Goal: Contribute content: Add original content to the website for others to see

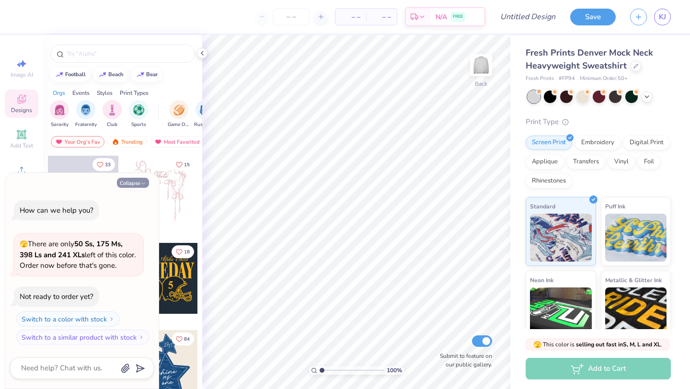
click at [138, 180] on button "Collapse" at bounding box center [133, 183] width 32 height 10
type textarea "x"
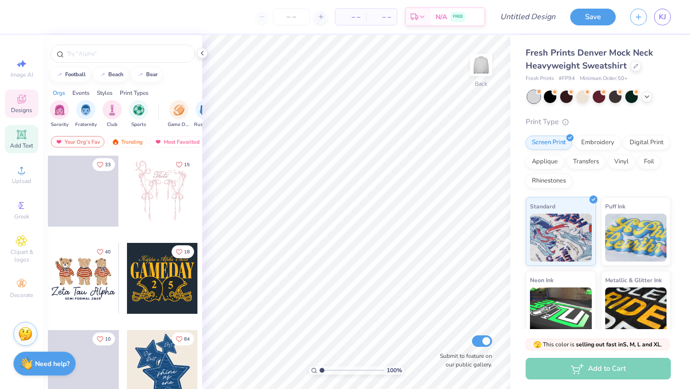
click at [19, 139] on icon at bounding box center [22, 135] width 12 height 12
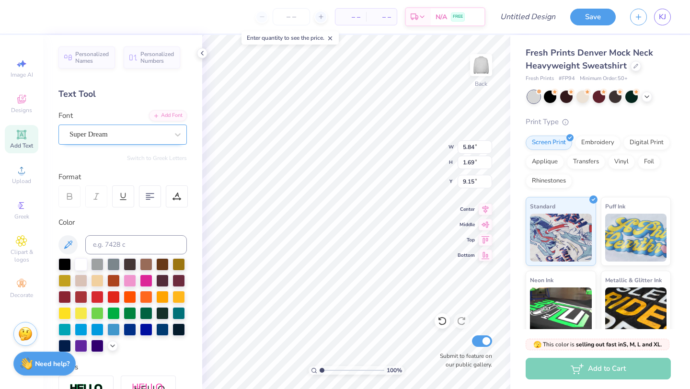
type textarea "GLS"
click at [165, 133] on div "Super Dream" at bounding box center [119, 134] width 101 height 15
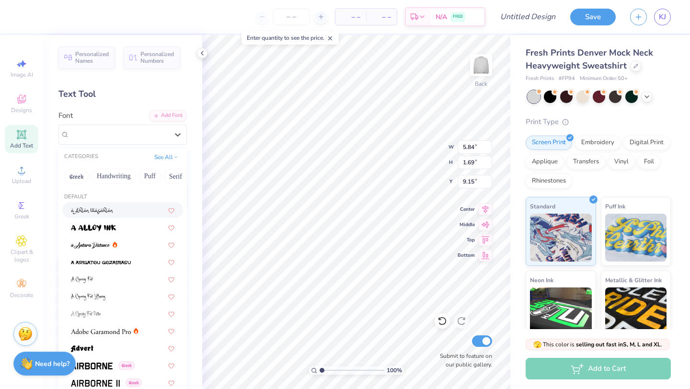
click at [105, 96] on div "Text Tool" at bounding box center [122, 94] width 128 height 13
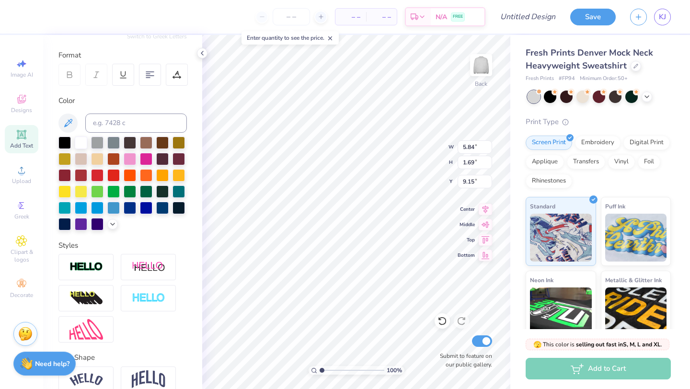
scroll to position [168, 0]
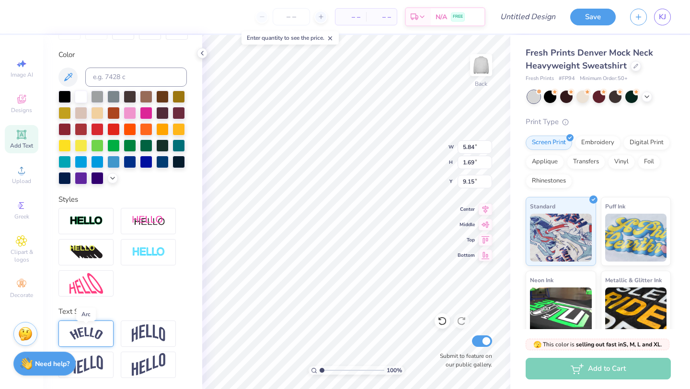
click at [83, 337] on img at bounding box center [87, 333] width 34 height 13
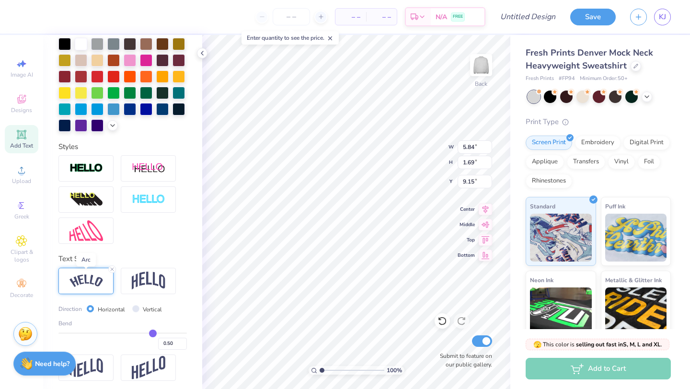
scroll to position [222, 0]
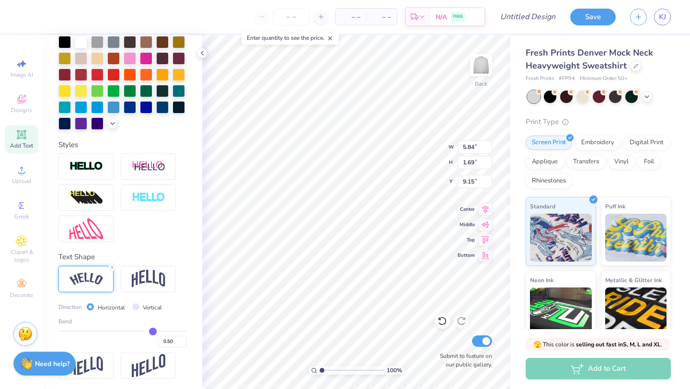
type input "0.46"
type input "0.45"
type input "0.43"
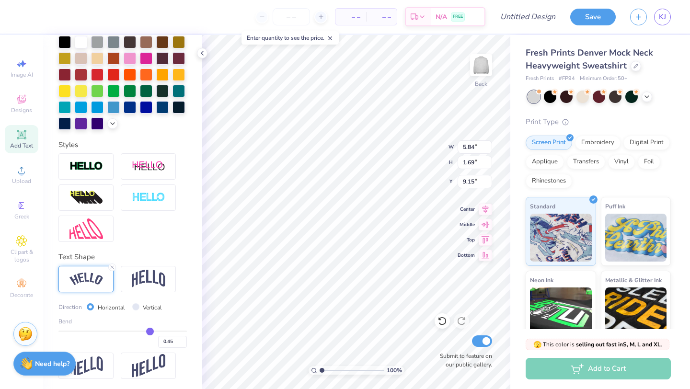
type input "0.43"
type input "0.42"
type input "0.4"
type input "0.40"
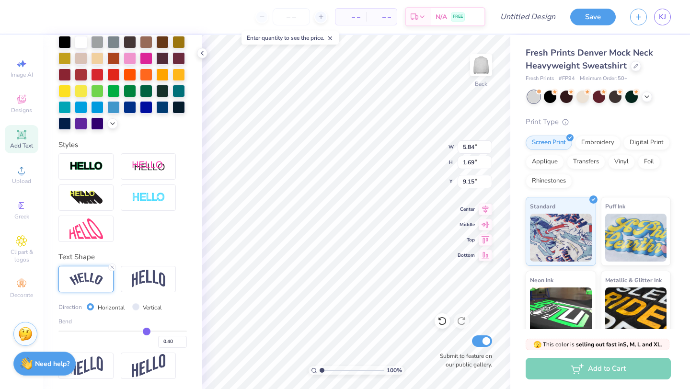
type input "0.37"
type input "0.33"
type input "0.29"
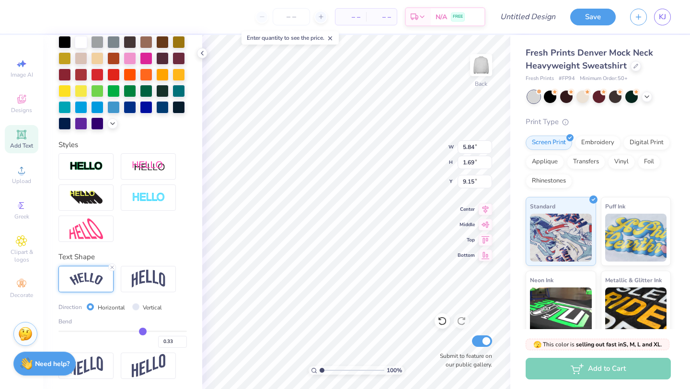
type input "0.29"
type input "0.26"
type input "0.23"
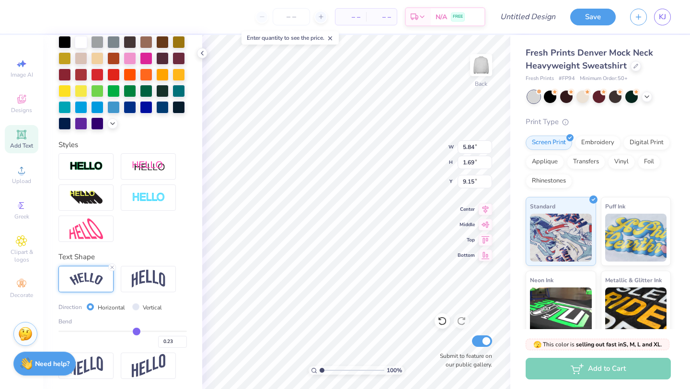
type input "0.21"
type input "0.19"
type input "0.18"
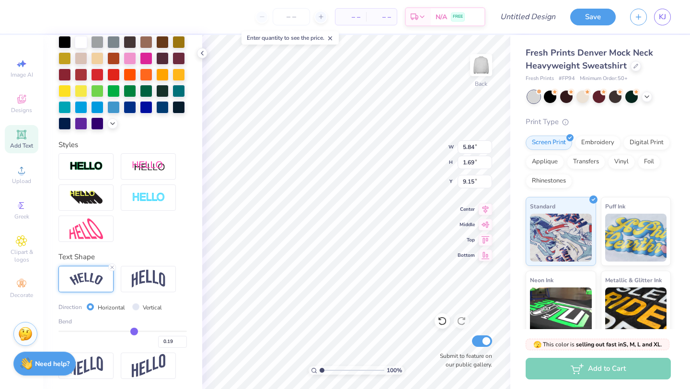
type input "0.18"
type input "0.17"
type input "0.16"
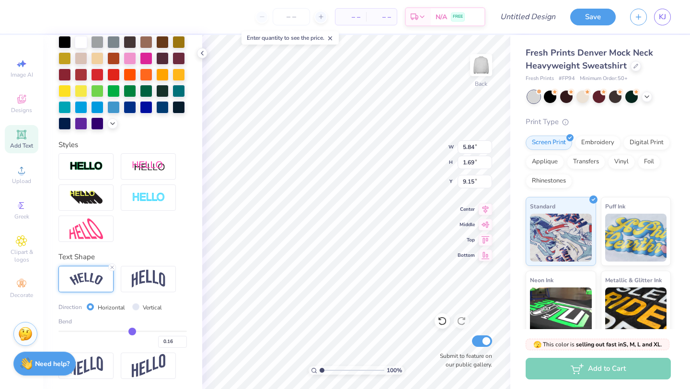
type input "0.15"
type input "0.14"
type input "0.12"
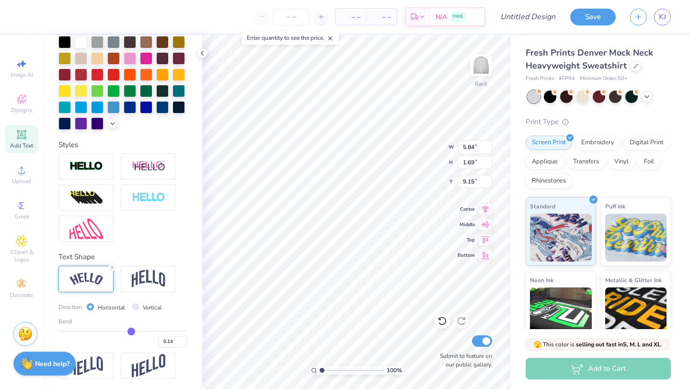
type input "0.12"
type input "0.09"
type input "0.06"
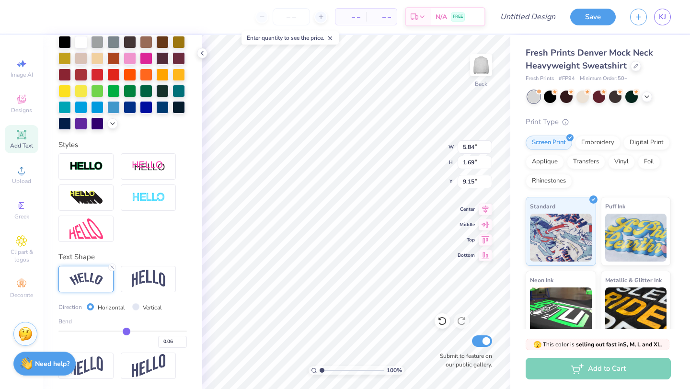
type input "0.04"
type input "0.02"
type input "0.01"
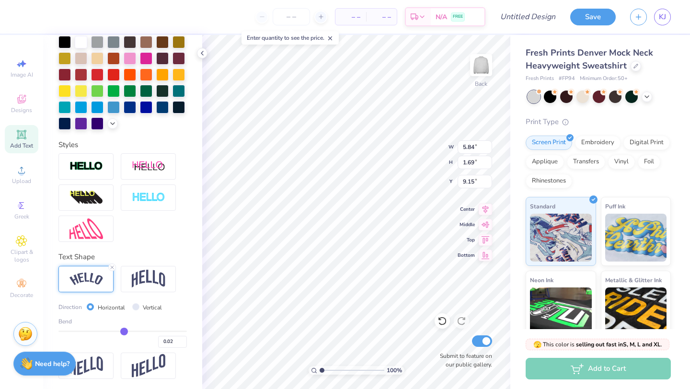
type input "0.01"
type input "0"
type input "0.00"
type input "-0.01"
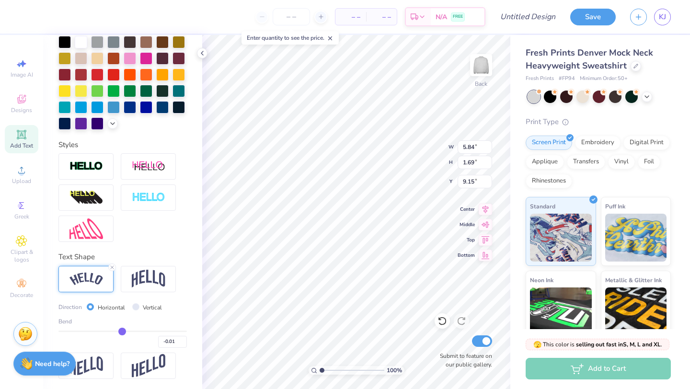
type input "-0.02"
type input "-0.03"
type input "-0.04"
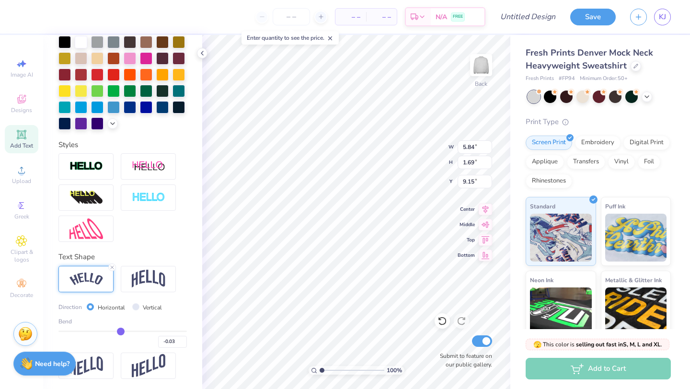
type input "-0.04"
type input "-0.05"
drag, startPoint x: 150, startPoint y: 332, endPoint x: 119, endPoint y: 329, distance: 30.8
click at [119, 331] on input "range" at bounding box center [122, 331] width 128 height 1
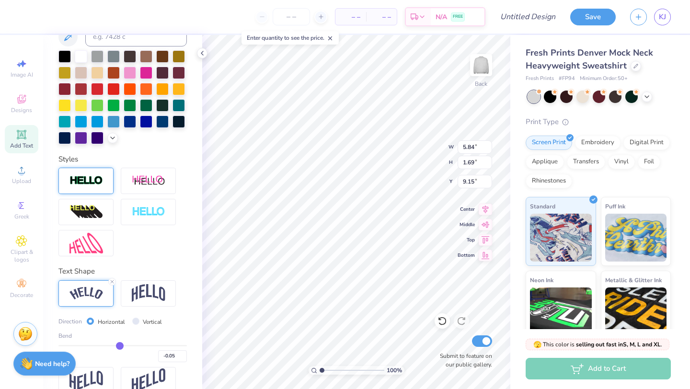
scroll to position [224, 0]
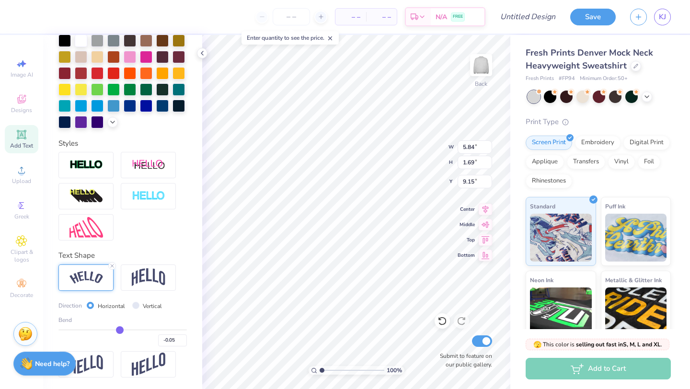
type input "-0.09"
type input "-0.08"
type input "-0.06"
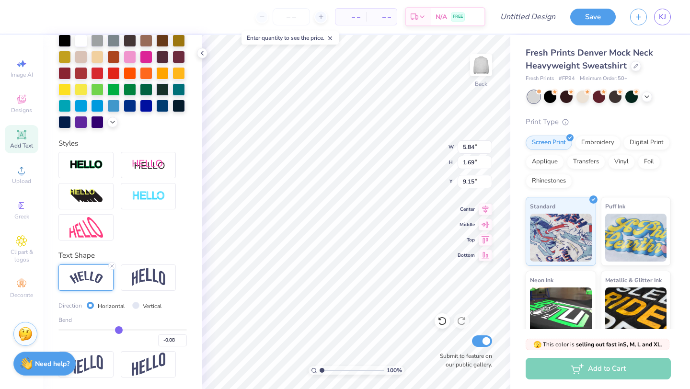
type input "-0.06"
type input "-0.04"
type input "-0.02"
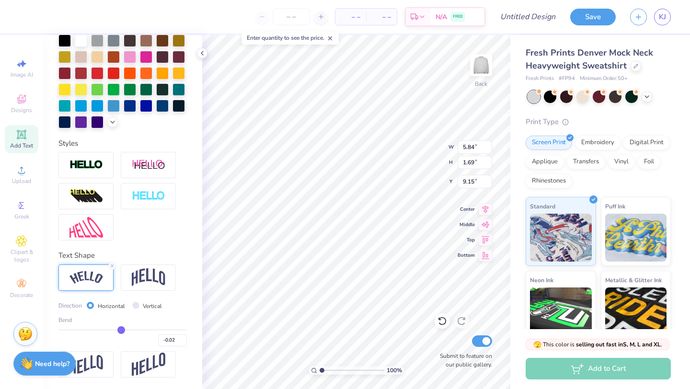
type input "-0.01"
type input "0"
type input "0.00"
type input "-0.01"
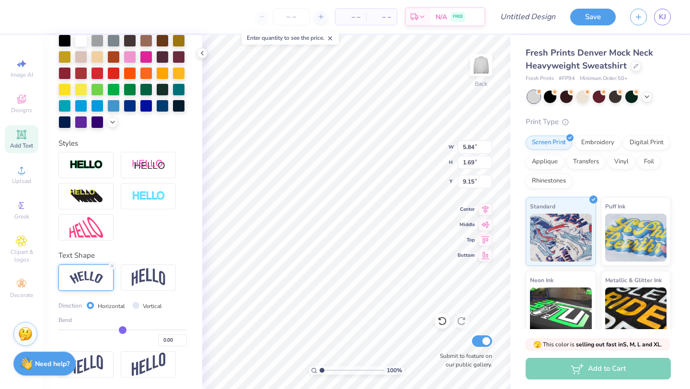
type input "-0.01"
type input "0"
type input "0.00"
type input "0.01"
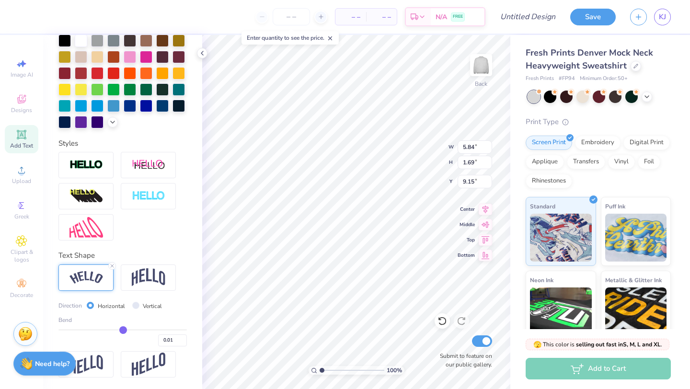
type input "0.02"
type input "0.04"
type input "0.06"
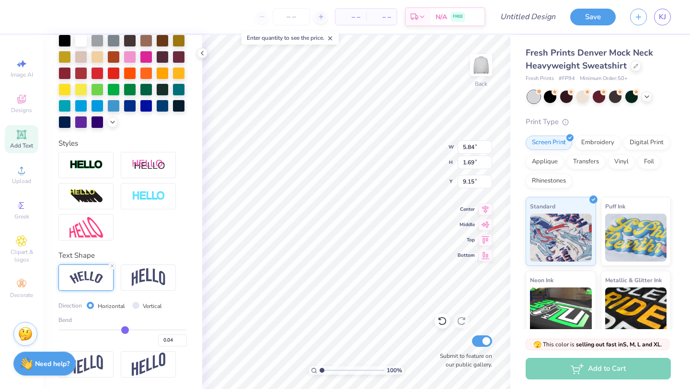
type input "0.06"
type input "0.07"
type input "0.08"
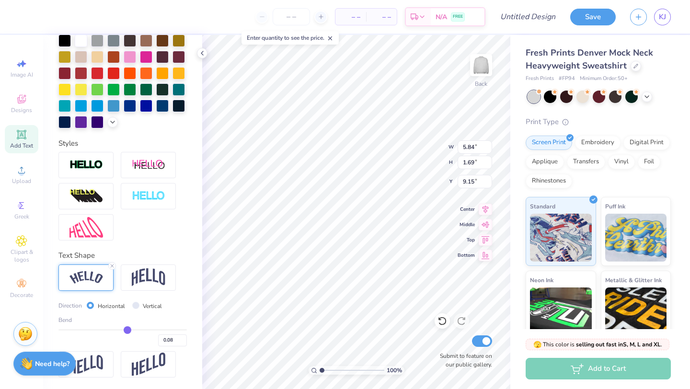
type input "0.09"
type input "0.1"
type input "0.10"
type input "0.11"
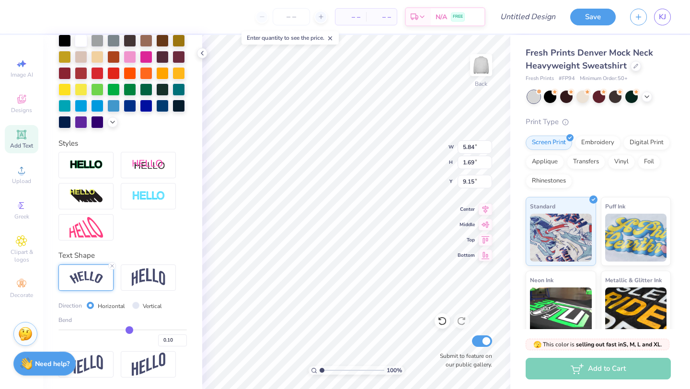
type input "0.11"
type input "0.12"
type input "0.13"
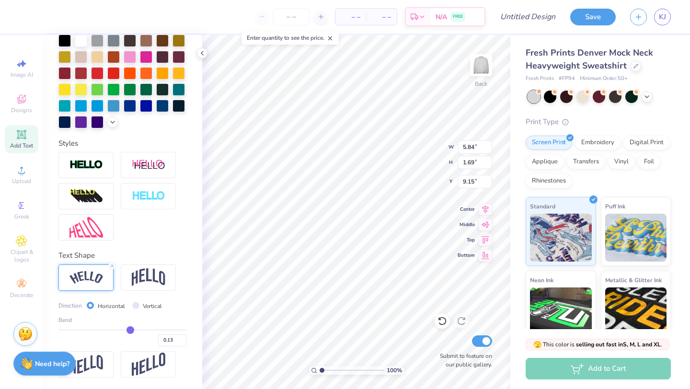
type input "0.14"
type input "0.15"
drag, startPoint x: 117, startPoint y: 328, endPoint x: 132, endPoint y: 330, distance: 15.0
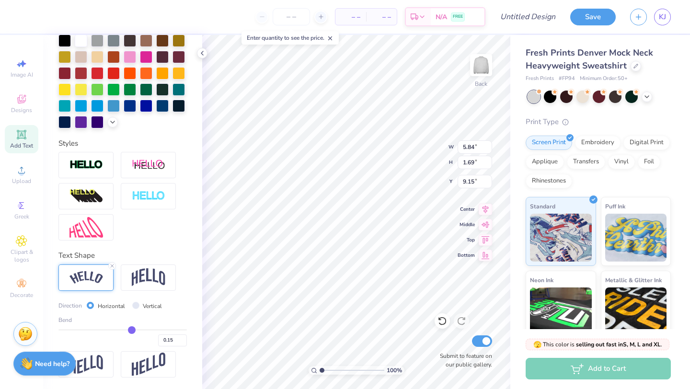
click at [132, 330] on input "range" at bounding box center [122, 329] width 128 height 1
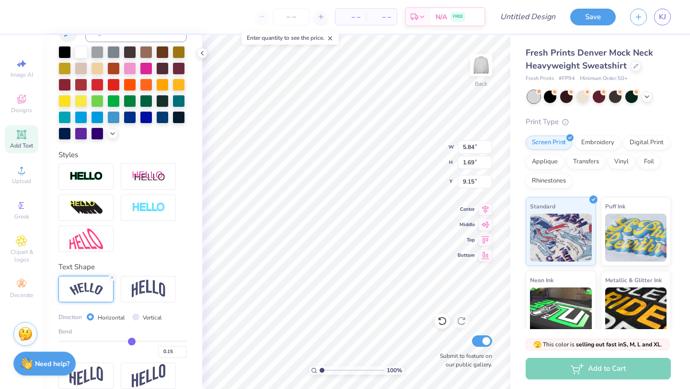
scroll to position [214, 0]
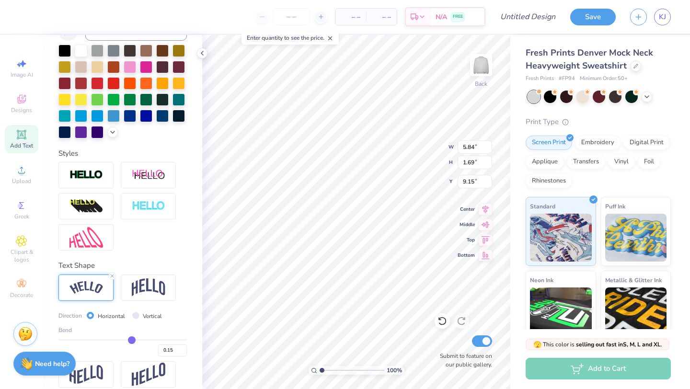
type input "0.17"
type input "0.18"
type input "0.19"
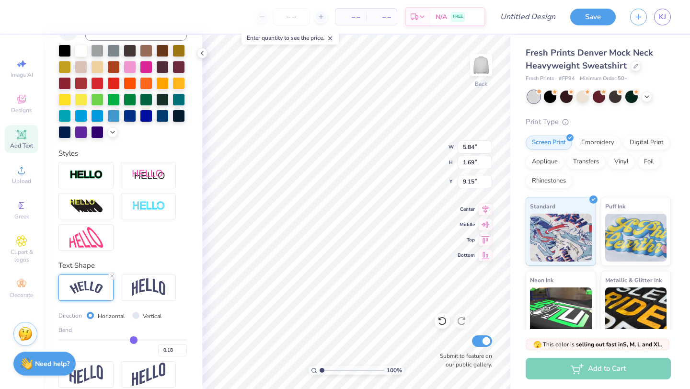
type input "0.19"
type input "0.2"
type input "0.20"
type input "0.21"
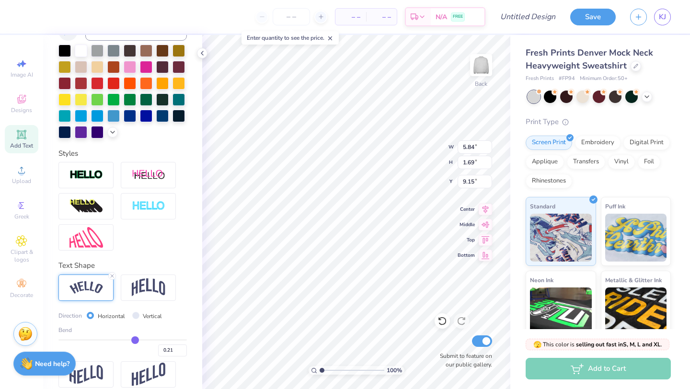
type input "0.22"
type input "0.23"
click at [137, 339] on input "range" at bounding box center [122, 339] width 128 height 1
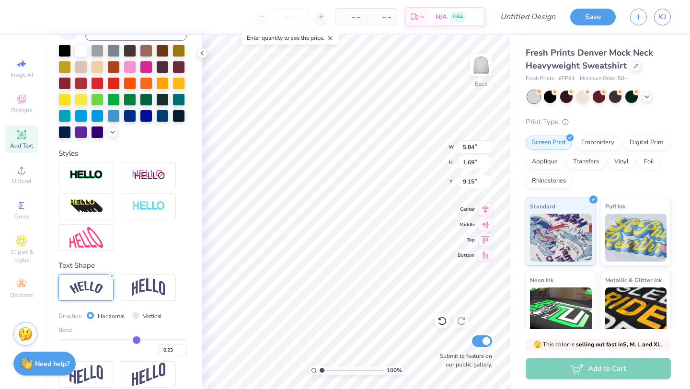
type input "0.24"
type input "0.25"
type input "0.26"
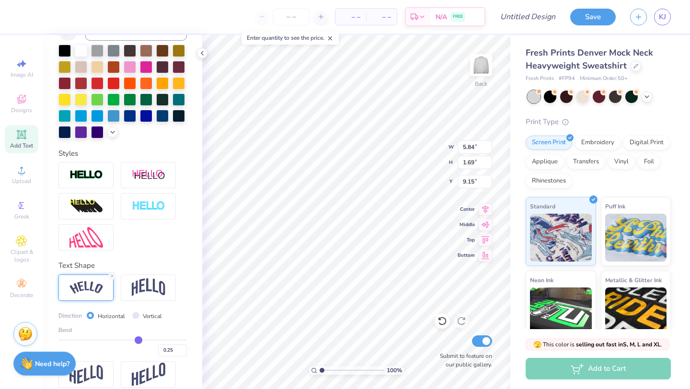
type input "0.26"
type input "0.27"
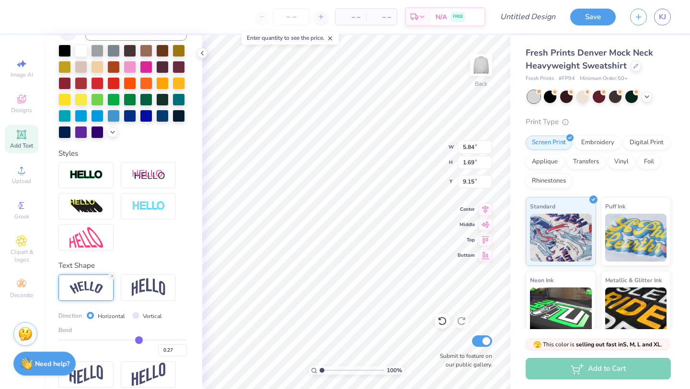
type input "0.28"
type input "0.29"
type input "0.3"
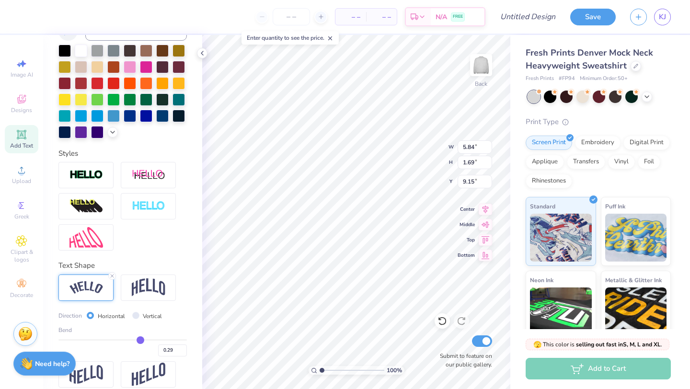
type input "0.30"
type input "0.3"
click at [140, 339] on input "range" at bounding box center [122, 339] width 128 height 1
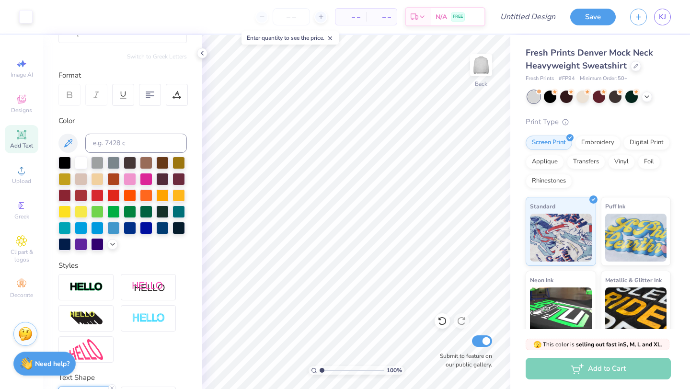
scroll to position [0, 0]
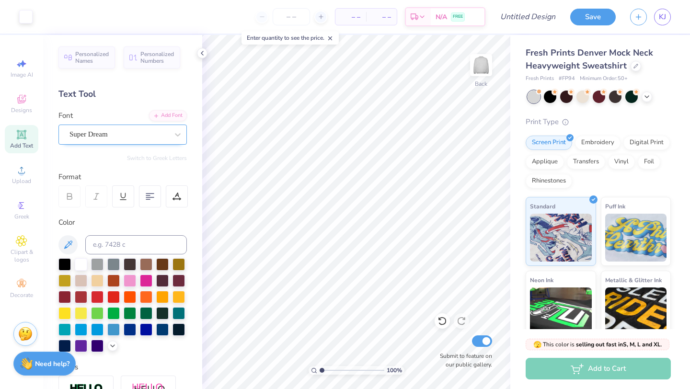
click at [128, 141] on div "Super Dream" at bounding box center [119, 134] width 101 height 15
click at [114, 137] on div "Super Dream" at bounding box center [119, 134] width 101 height 15
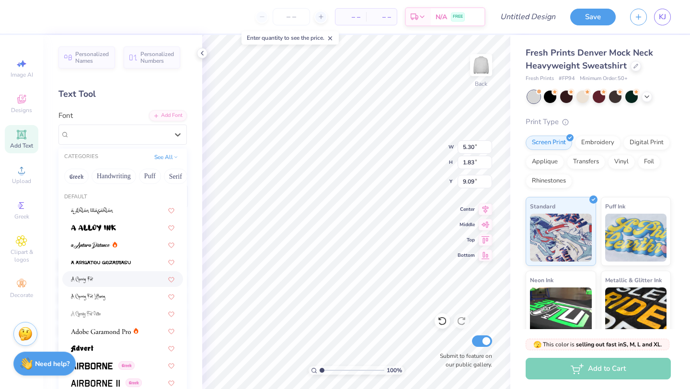
scroll to position [10, 0]
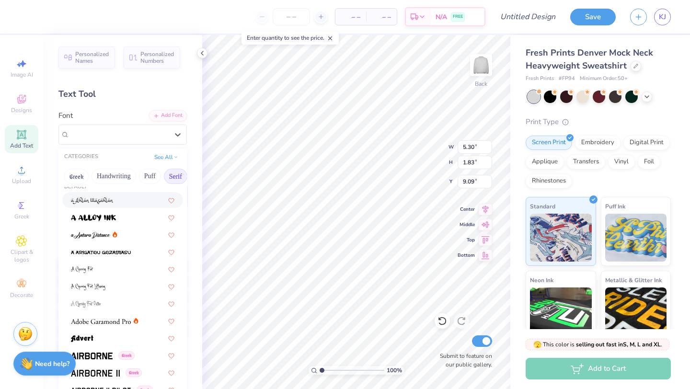
click at [172, 176] on button "Serif" at bounding box center [175, 176] width 23 height 15
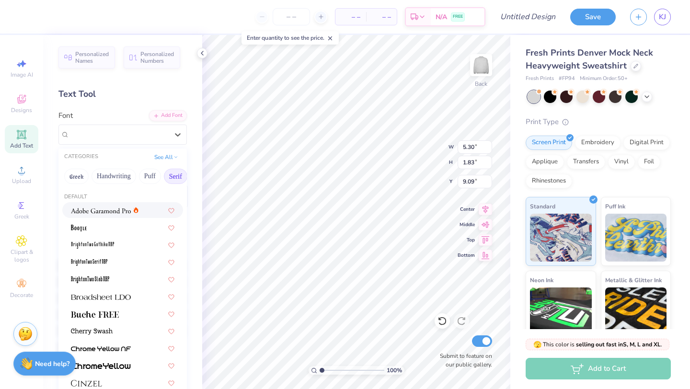
click at [116, 212] on img at bounding box center [101, 211] width 60 height 7
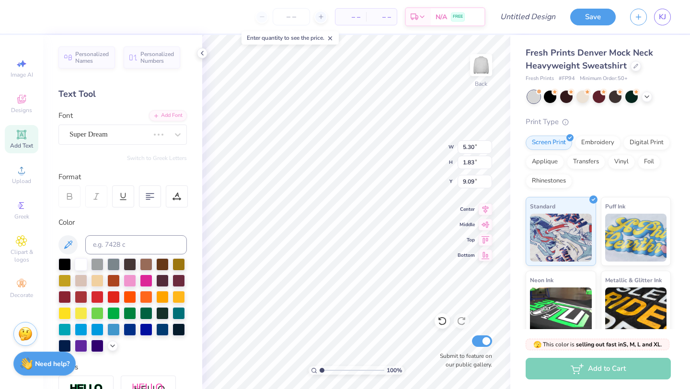
type input "5.18"
type input "1.77"
type input "9.11"
click at [119, 141] on div "Adobe Garamond Pro" at bounding box center [122, 135] width 128 height 20
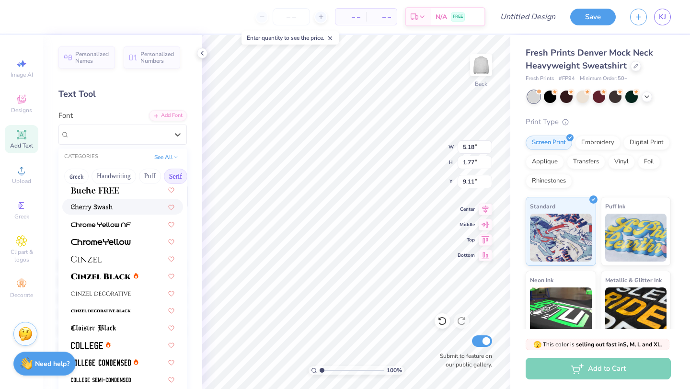
scroll to position [130, 0]
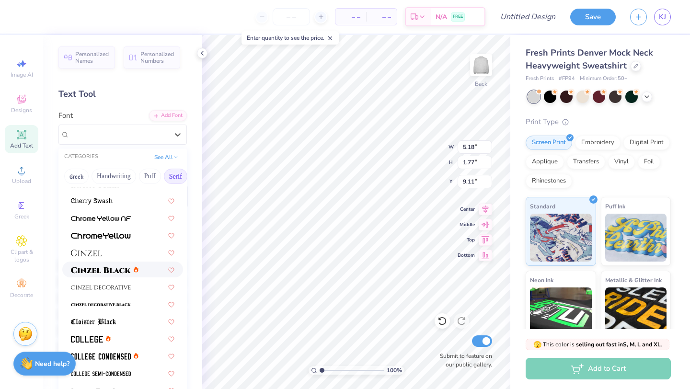
click at [109, 269] on img at bounding box center [101, 270] width 60 height 7
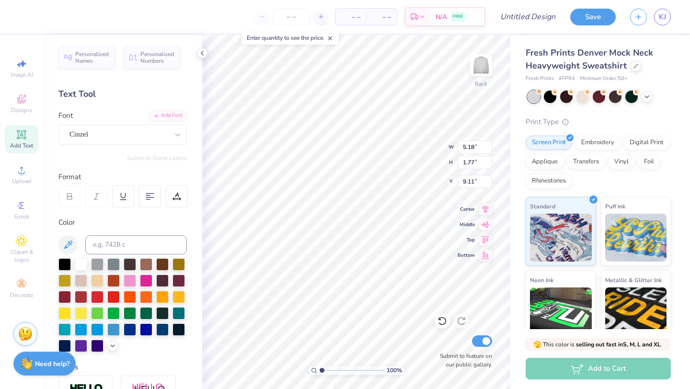
type input "6.06"
type input "1.88"
type input "9.06"
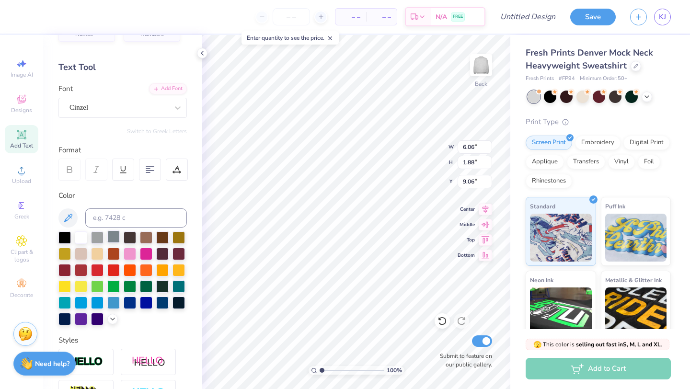
scroll to position [21, 0]
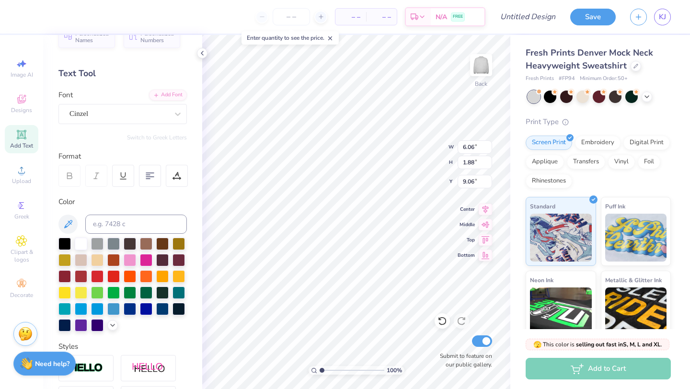
click at [138, 128] on div "Personalized Names Personalized Numbers Text Tool Add Font Font Cinzel Switch t…" at bounding box center [122, 212] width 159 height 354
click at [138, 115] on div "Cinzel" at bounding box center [119, 113] width 101 height 15
click at [178, 93] on div "Add Font" at bounding box center [168, 94] width 38 height 11
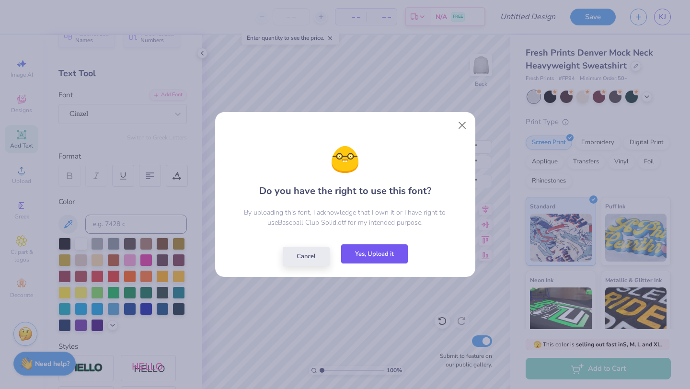
click at [369, 253] on button "Yes, Upload it" at bounding box center [374, 254] width 67 height 20
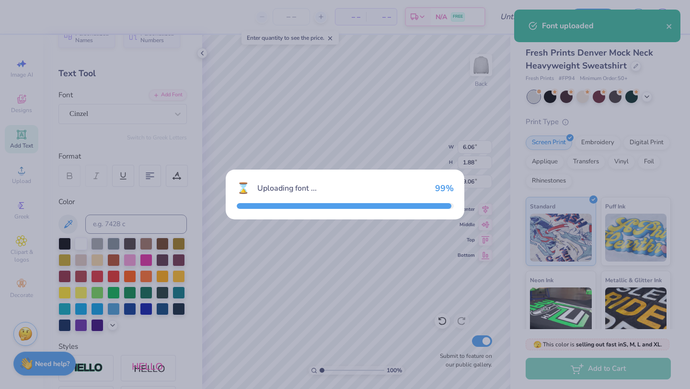
type input "4.88"
type input "1.84"
type input "9.08"
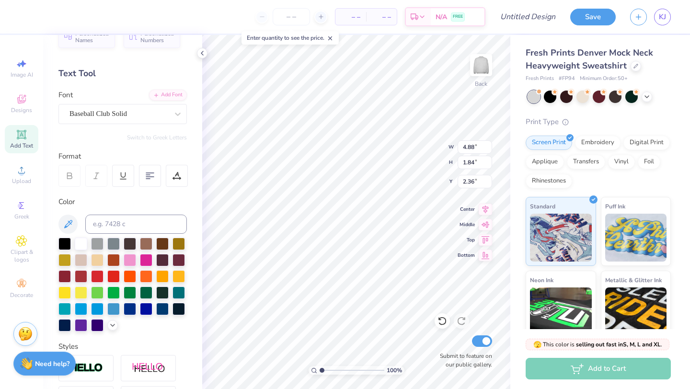
type input "2.36"
type input "3.51"
type textarea "GLS"
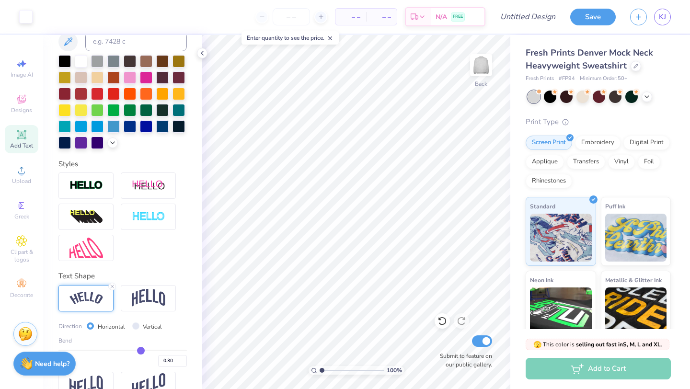
scroll to position [224, 0]
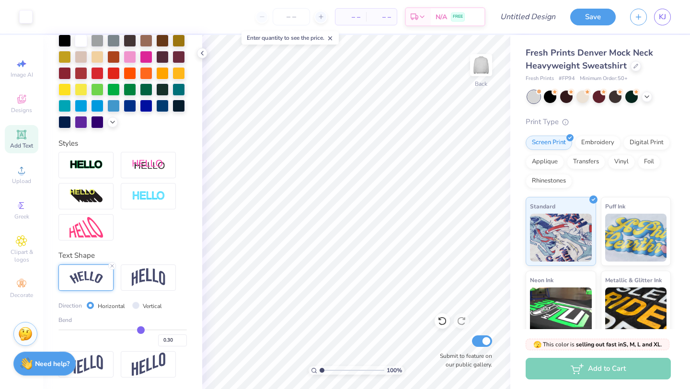
type input "0.32"
type input "0.31"
type input "0.3"
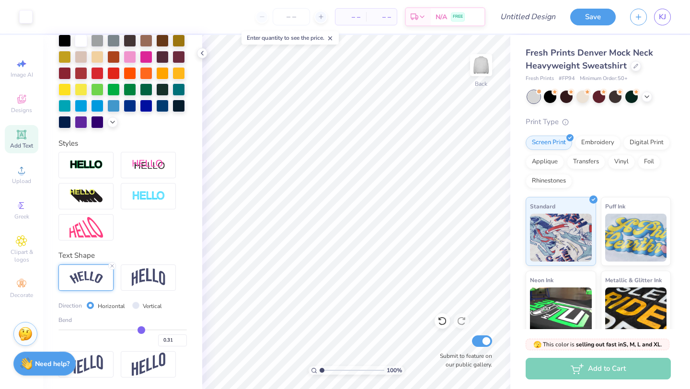
type input "0.30"
type input "0.29"
type input "0.28"
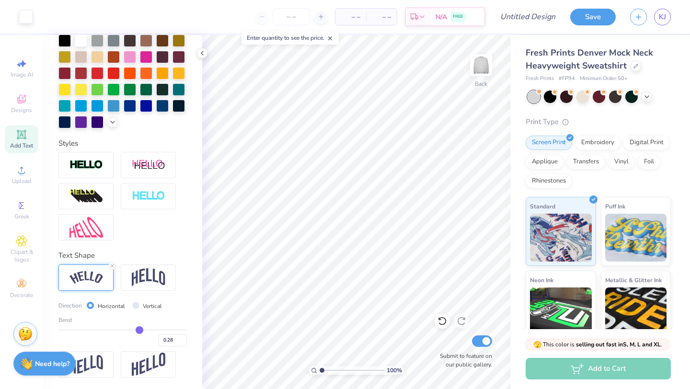
type input "0.27"
type input "0.26"
type input "0.25"
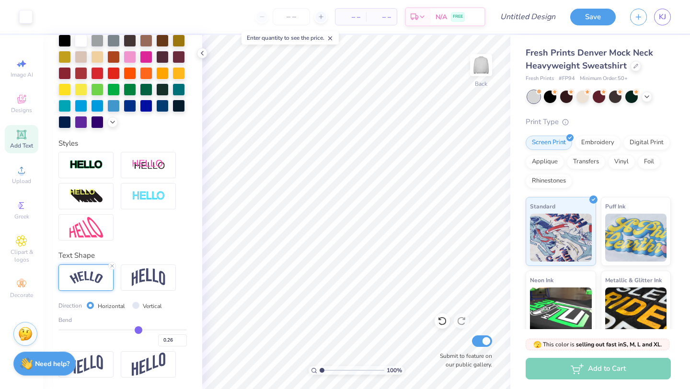
type input "0.25"
type input "0.24"
type input "0.23"
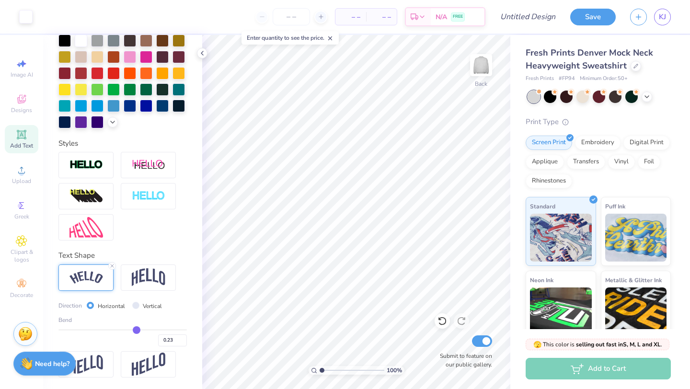
type input "0.22"
type input "0.21"
type input "0.2"
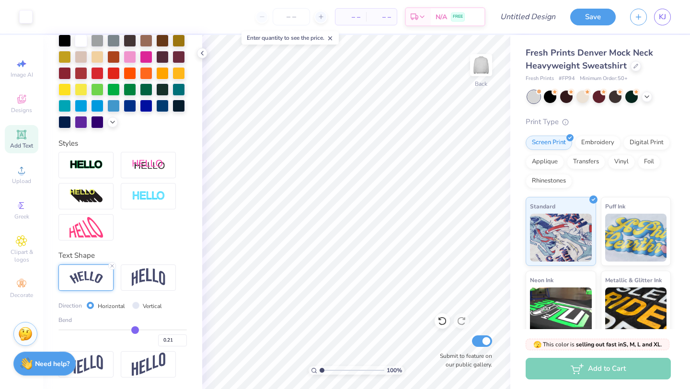
type input "0.20"
type input "0.19"
type input "0.18"
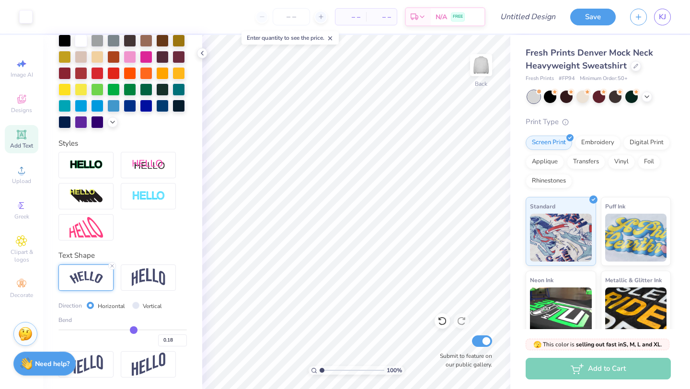
type input "0.17"
type input "0.16"
type input "0.15"
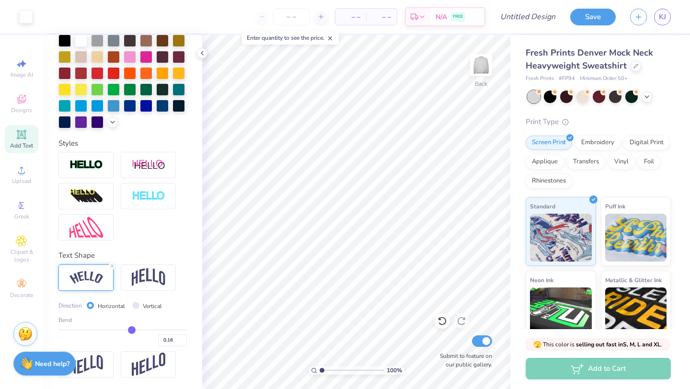
type input "0.15"
drag, startPoint x: 142, startPoint y: 330, endPoint x: 132, endPoint y: 329, distance: 9.6
click at [132, 329] on input "range" at bounding box center [122, 329] width 128 height 1
type input "8.17"
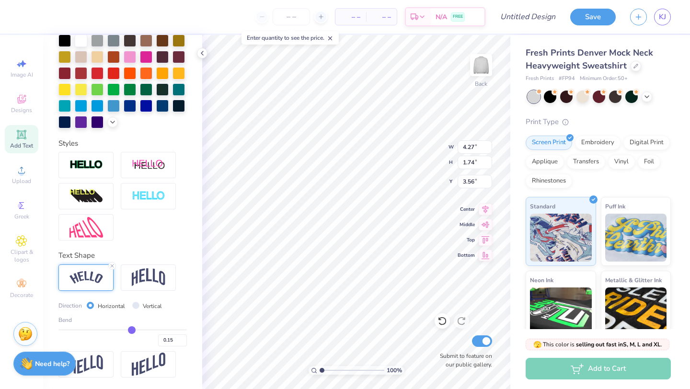
type input "3.32"
type input "9.89"
type input "4.02"
type input "3.00"
type input "12.54"
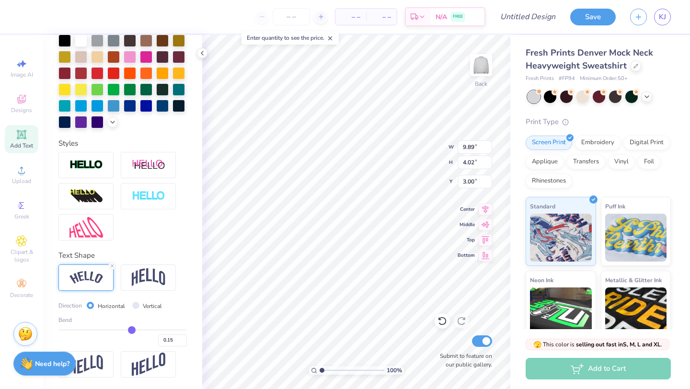
type input "5.10"
type input "12.08"
type input "4.92"
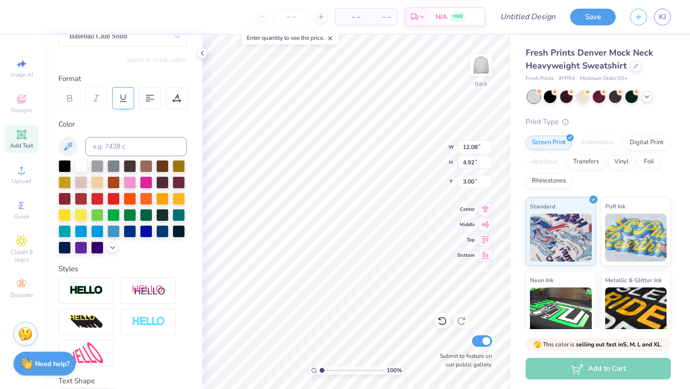
scroll to position [0, 0]
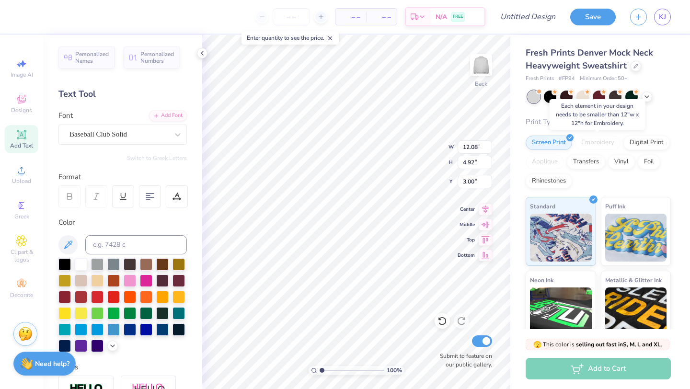
click at [595, 142] on div "Embroidery" at bounding box center [598, 143] width 46 height 14
type input "5.63"
type input "7.94"
type input "3.23"
click at [588, 138] on div "Embroidery" at bounding box center [598, 141] width 46 height 14
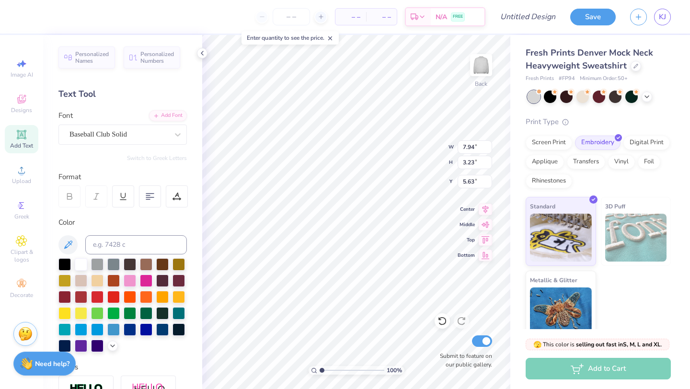
scroll to position [11, 0]
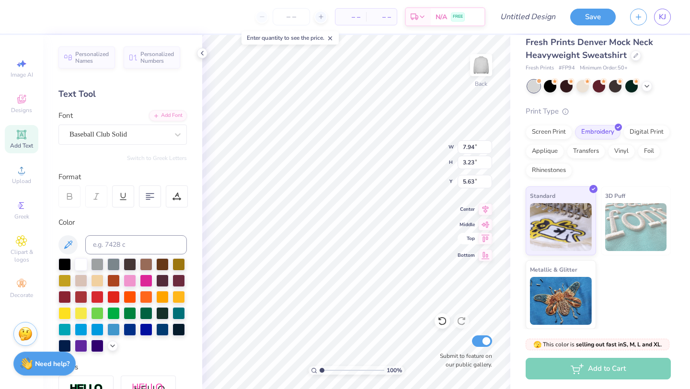
type input "10.32"
type input "4.20"
type input "6.02"
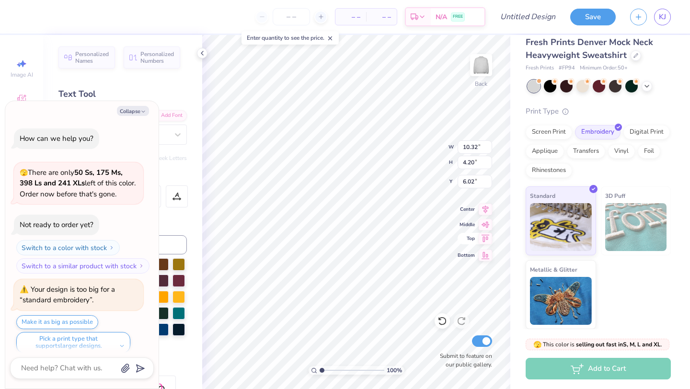
scroll to position [8, 0]
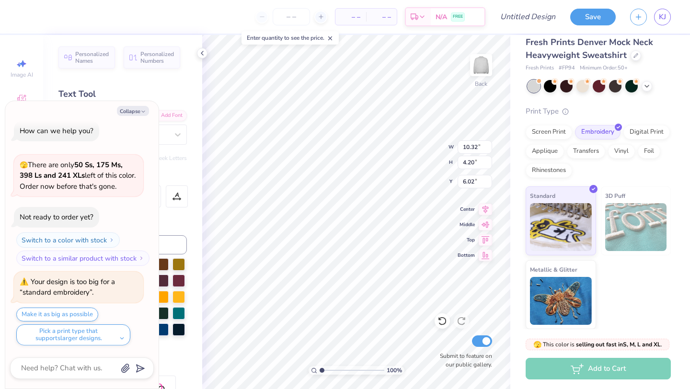
type textarea "x"
click at [139, 113] on button "Collapse" at bounding box center [133, 111] width 32 height 10
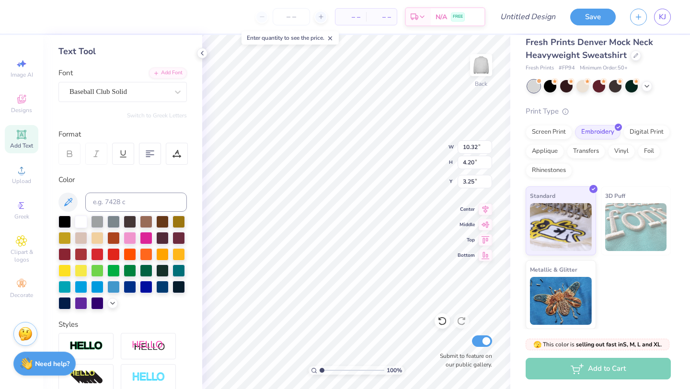
scroll to position [0, 0]
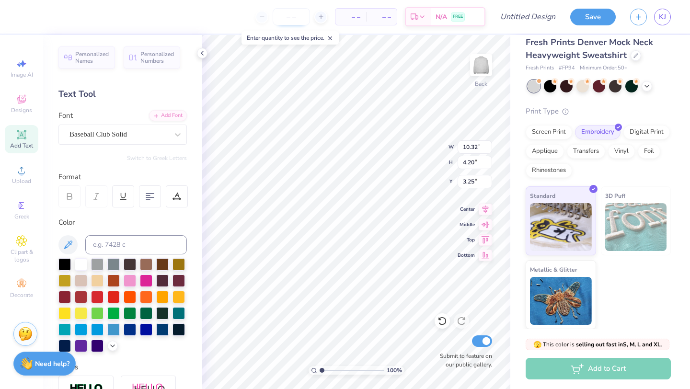
click at [290, 16] on input "number" at bounding box center [291, 16] width 37 height 17
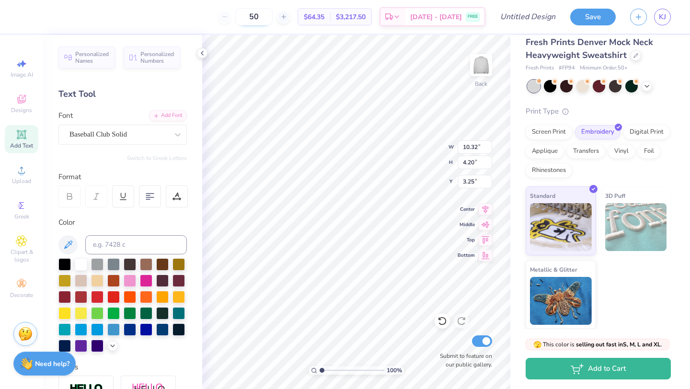
click at [273, 16] on input "50" at bounding box center [253, 16] width 37 height 17
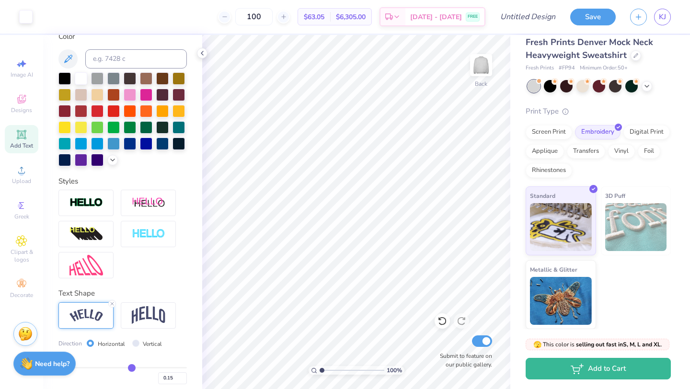
scroll to position [191, 0]
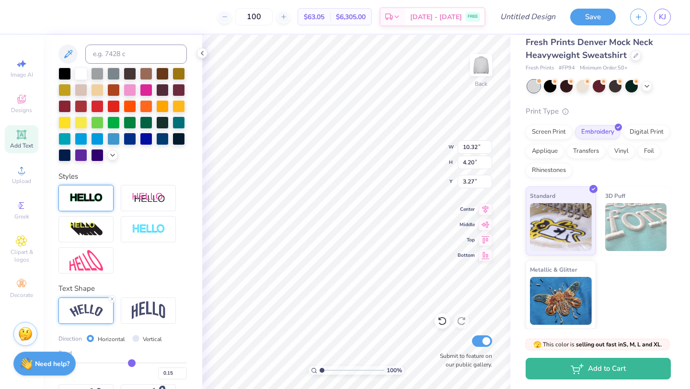
click at [103, 200] on div at bounding box center [85, 198] width 55 height 26
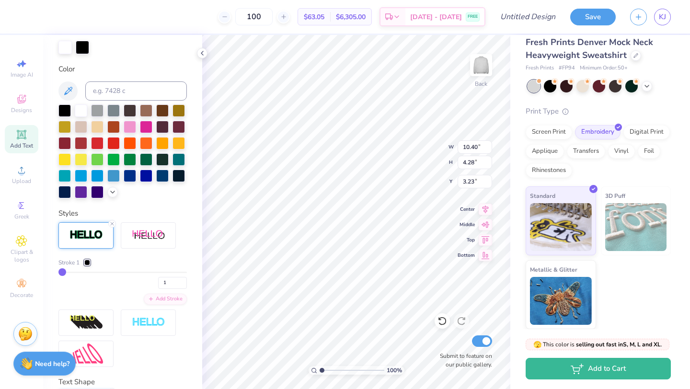
scroll to position [228, 0]
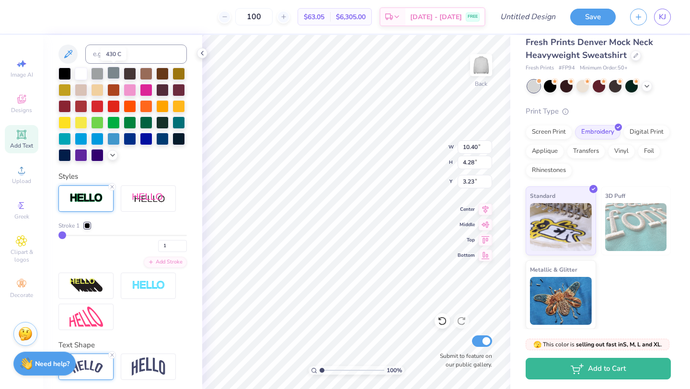
click at [113, 71] on div at bounding box center [113, 73] width 12 height 12
click at [79, 74] on div at bounding box center [81, 73] width 12 height 12
click at [89, 225] on div at bounding box center [87, 226] width 6 height 6
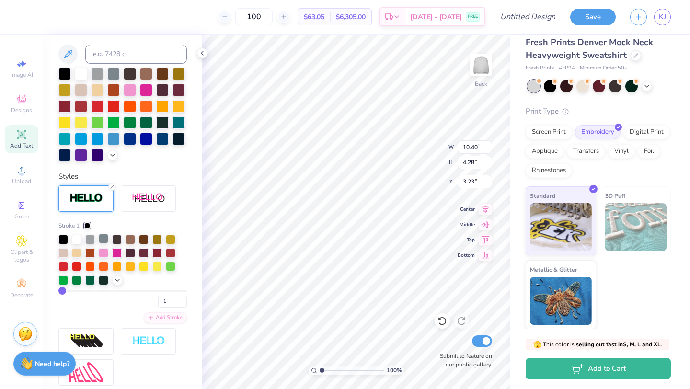
click at [105, 236] on div at bounding box center [104, 239] width 10 height 10
click at [88, 241] on div at bounding box center [90, 239] width 10 height 10
click at [105, 240] on div at bounding box center [104, 239] width 10 height 10
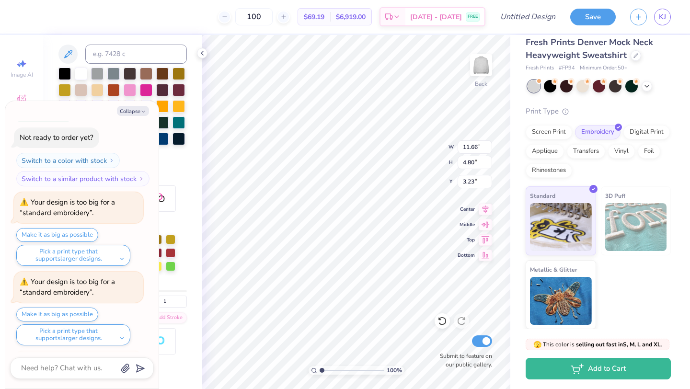
scroll to position [182, 0]
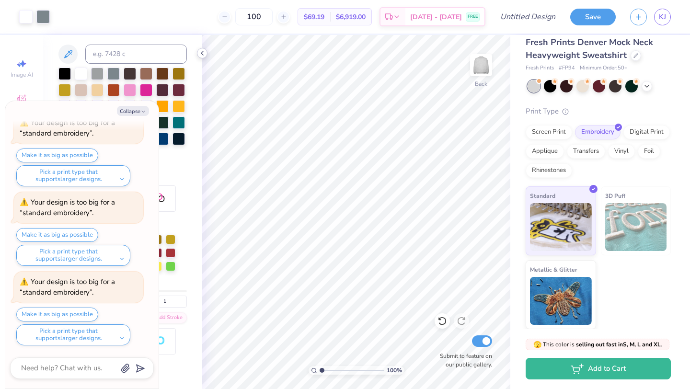
click at [202, 56] on icon at bounding box center [202, 53] width 8 height 8
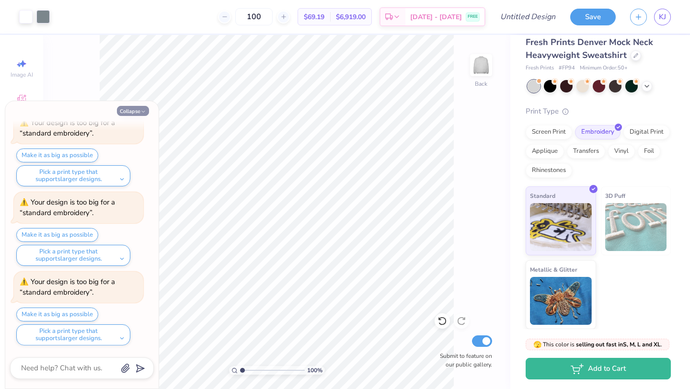
click at [139, 112] on button "Collapse" at bounding box center [133, 111] width 32 height 10
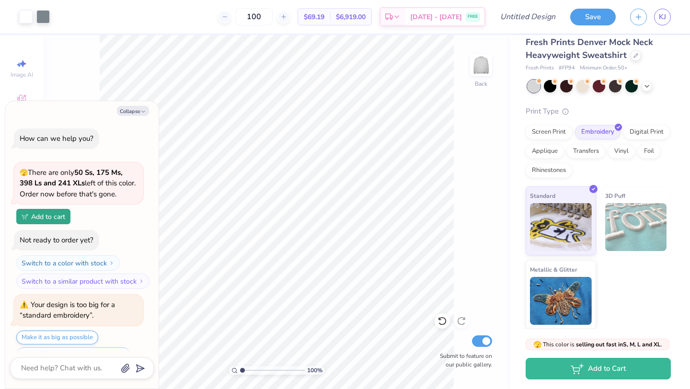
scroll to position [234, 0]
